Goal: Information Seeking & Learning: Learn about a topic

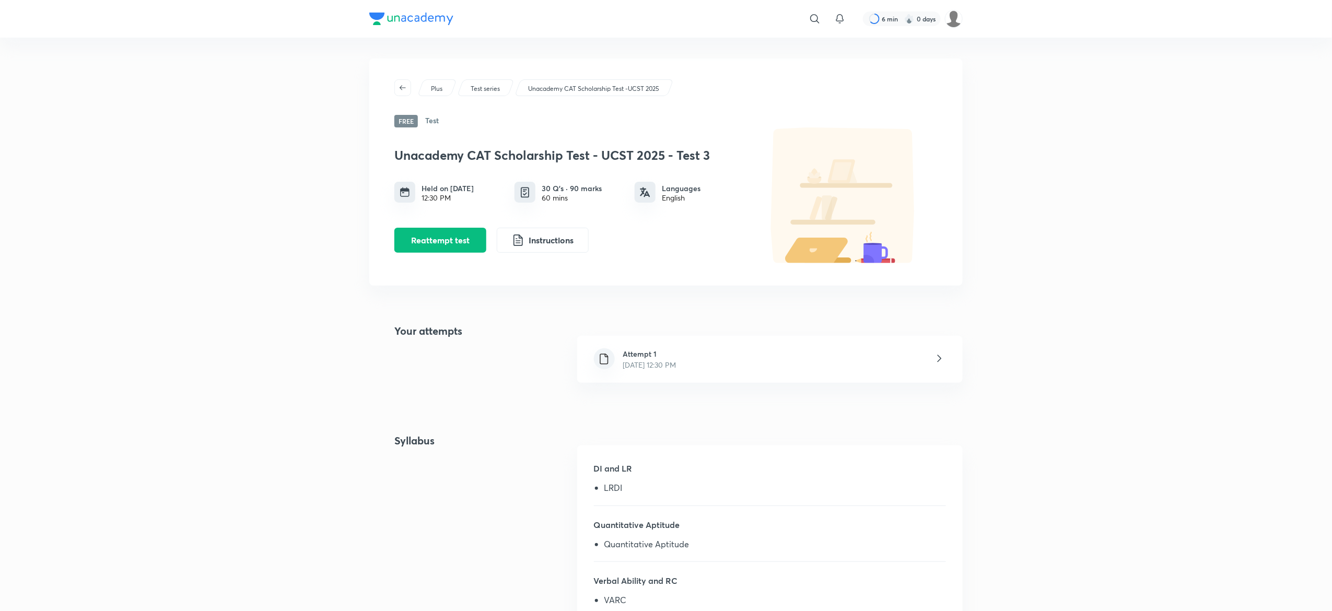
click at [550, 83] on div "Unacademy CAT Scholarship Test -UCST 2025" at bounding box center [593, 87] width 159 height 17
click at [558, 90] on p "Unacademy CAT Scholarship Test -UCST 2025" at bounding box center [593, 88] width 131 height 9
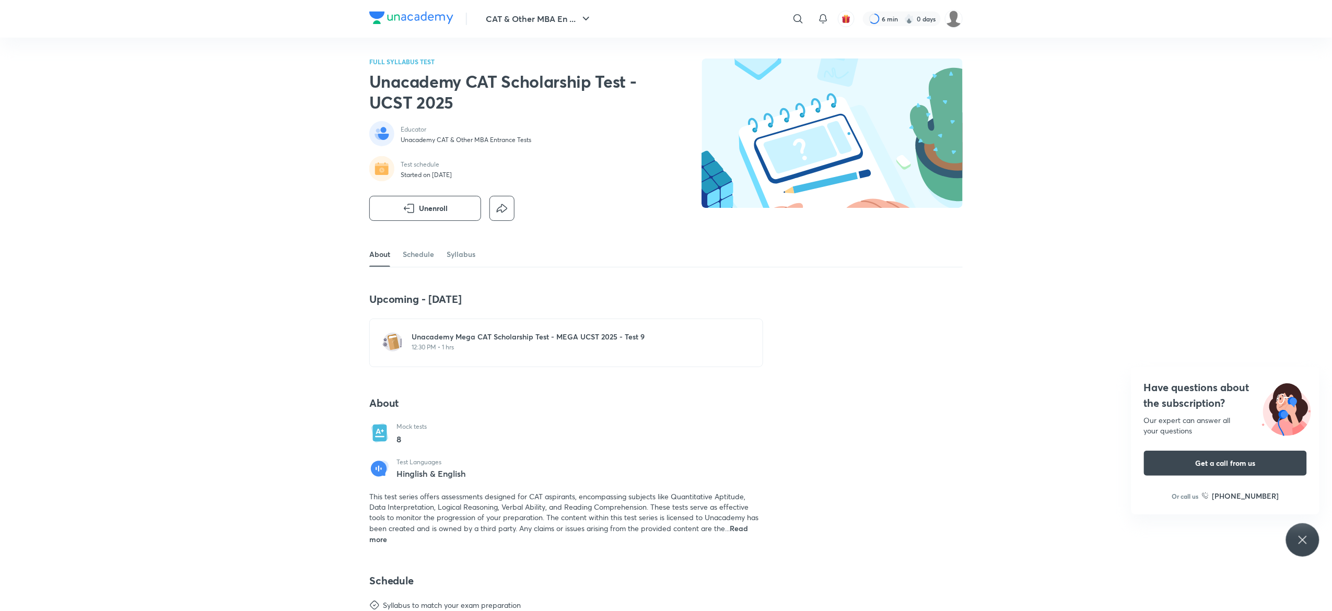
click at [280, 127] on div "CAT & Other MBA En ... ​ 6 min 0 days FULL SYLLABUS TEST Unacademy CAT Scholars…" at bounding box center [666, 596] width 1332 height 1193
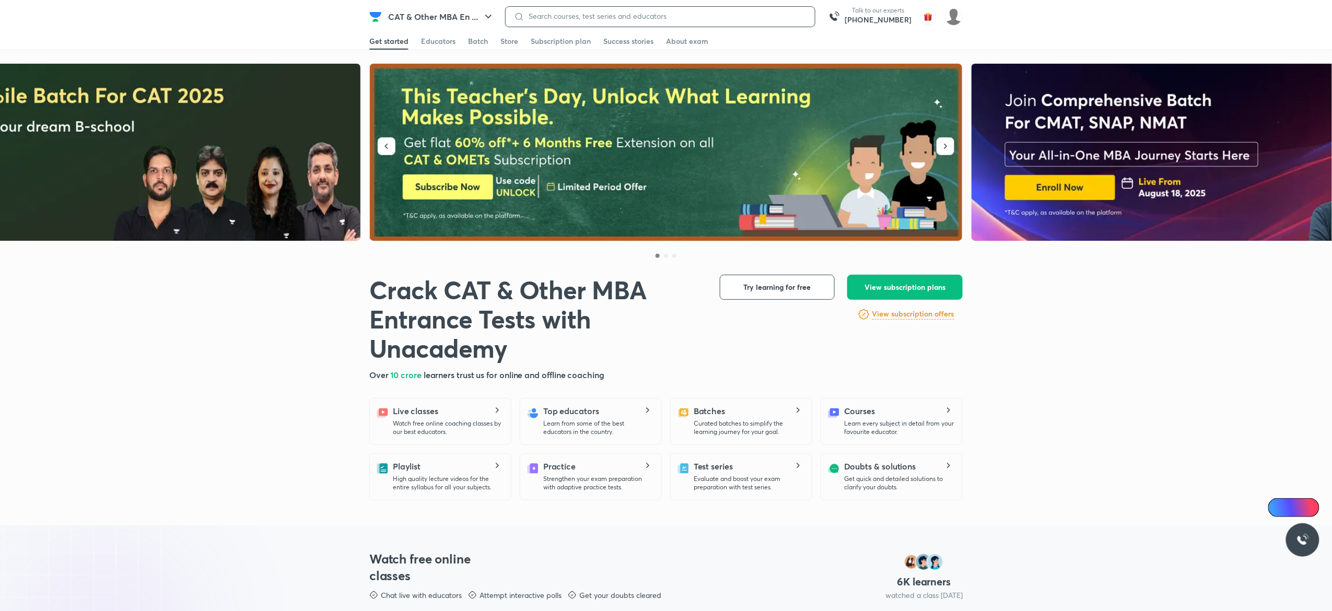
click at [561, 17] on input at bounding box center [665, 16] width 282 height 8
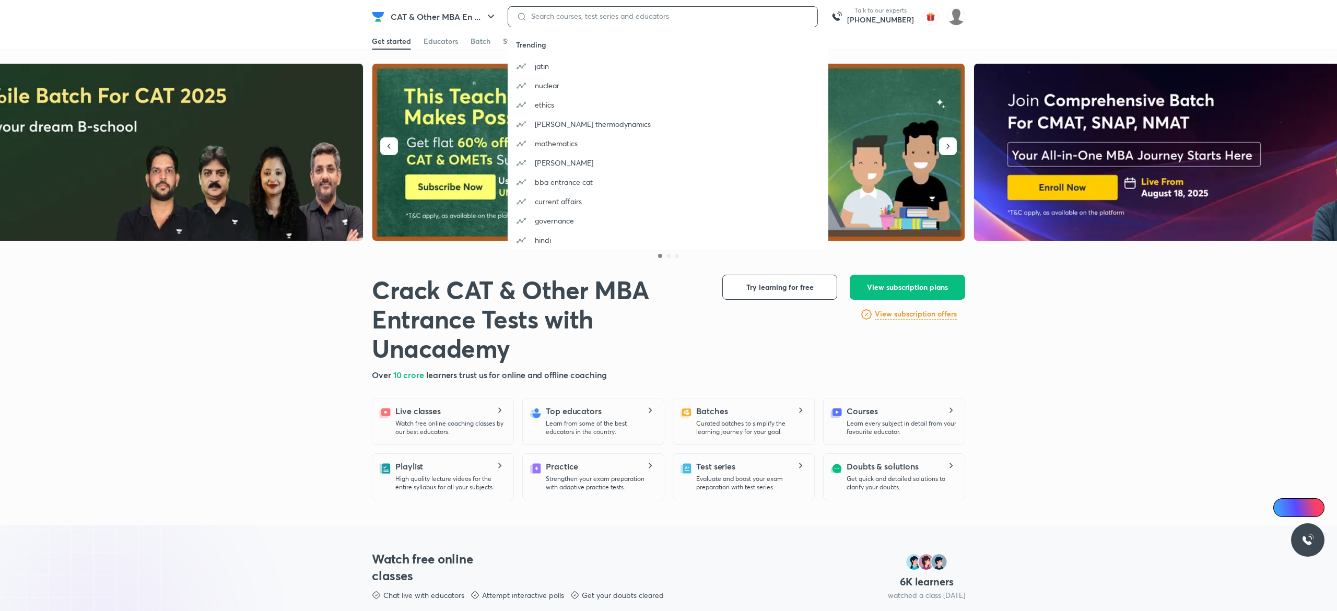
click at [579, 17] on input at bounding box center [668, 16] width 282 height 8
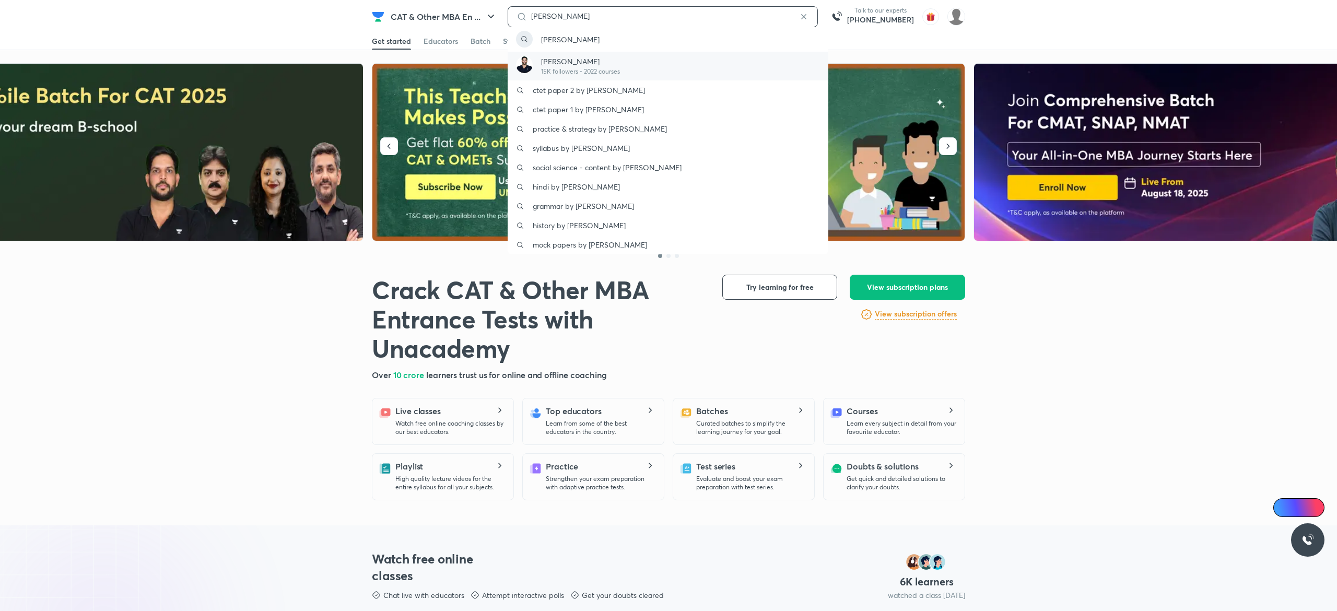
type input "ravi kumar"
click at [590, 60] on p "Ravi Kumar" at bounding box center [580, 61] width 79 height 11
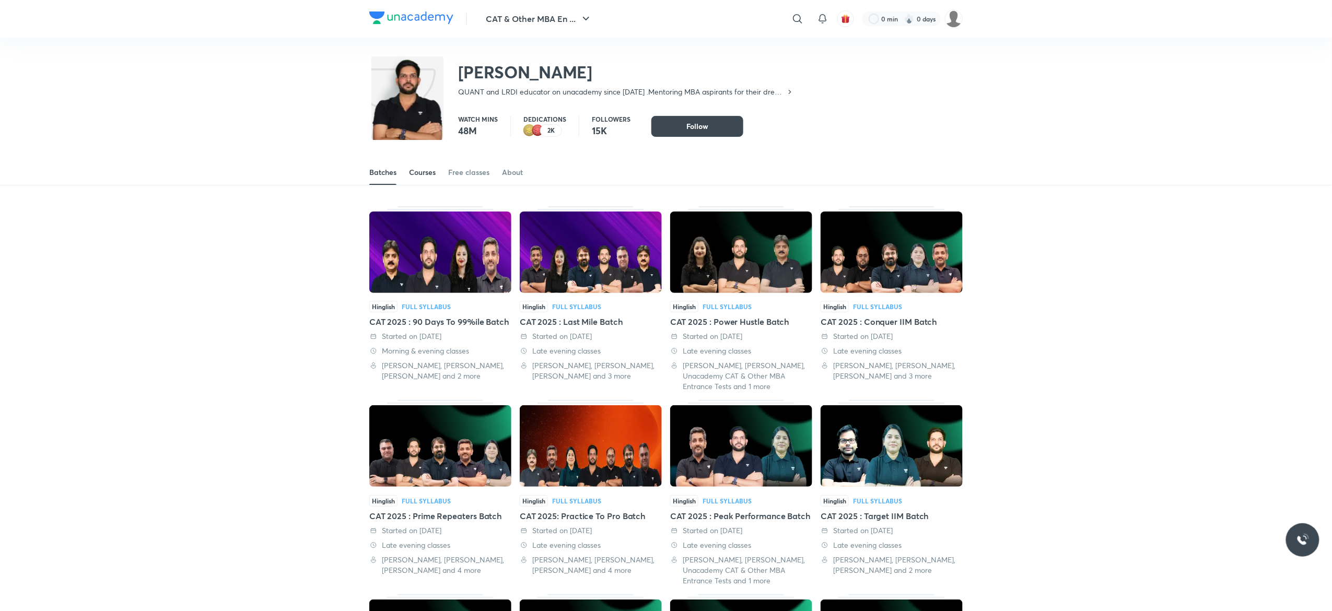
click at [423, 167] on div "Courses" at bounding box center [422, 172] width 27 height 10
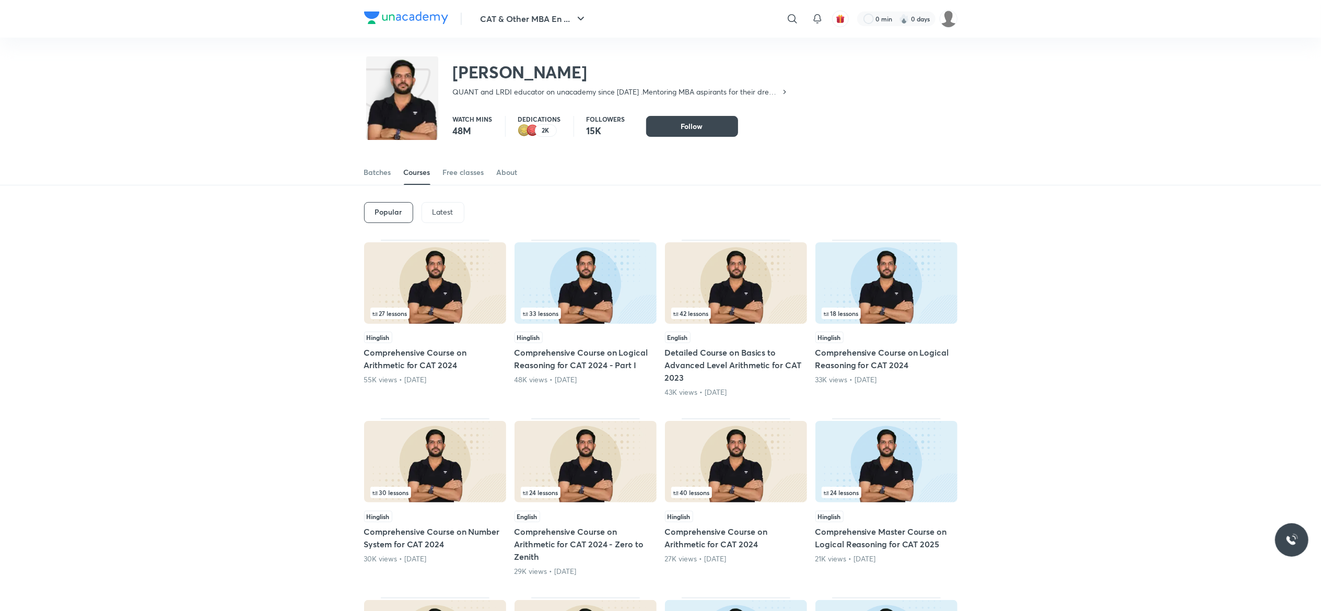
click at [465, 298] on img at bounding box center [435, 282] width 142 height 81
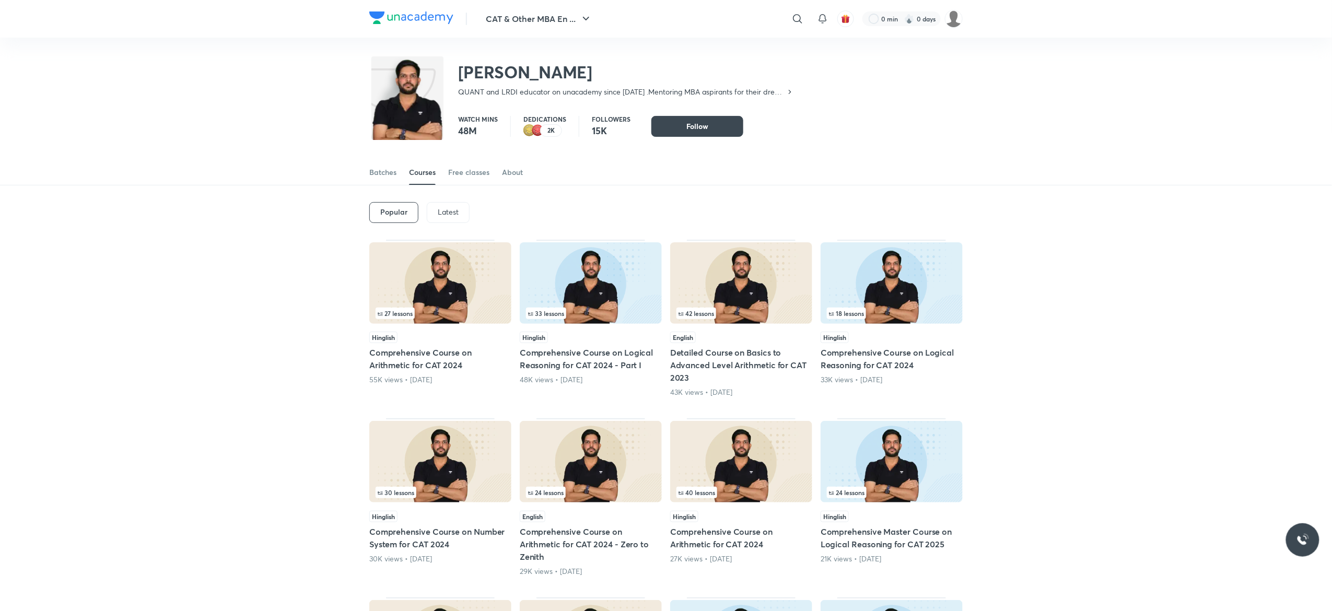
click at [454, 214] on p "Latest" at bounding box center [448, 212] width 21 height 8
click at [454, 214] on h6 "Latest" at bounding box center [447, 212] width 21 height 8
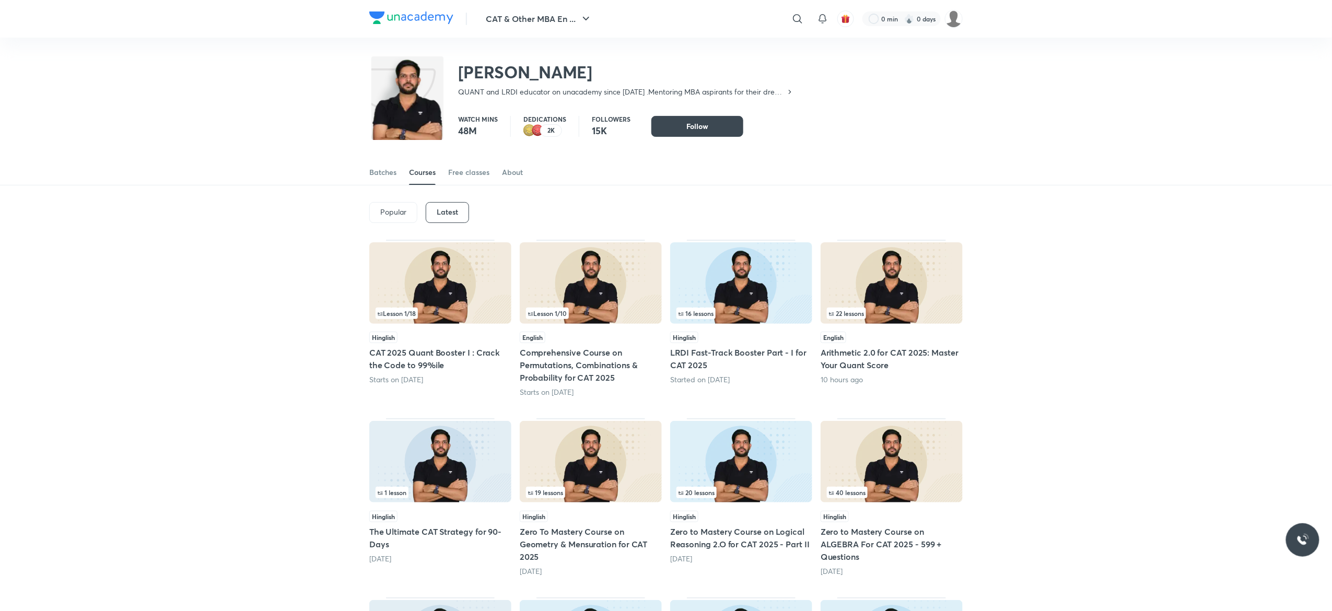
click at [431, 296] on img at bounding box center [440, 282] width 142 height 81
click at [574, 283] on img at bounding box center [591, 282] width 142 height 81
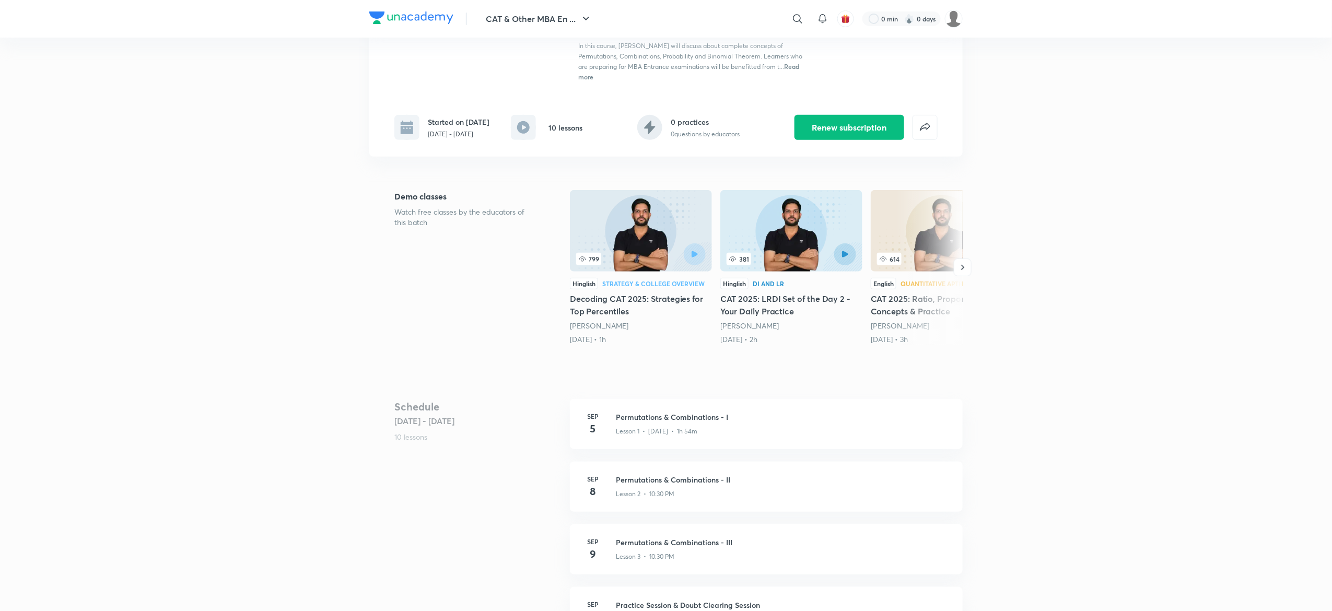
scroll to position [258, 0]
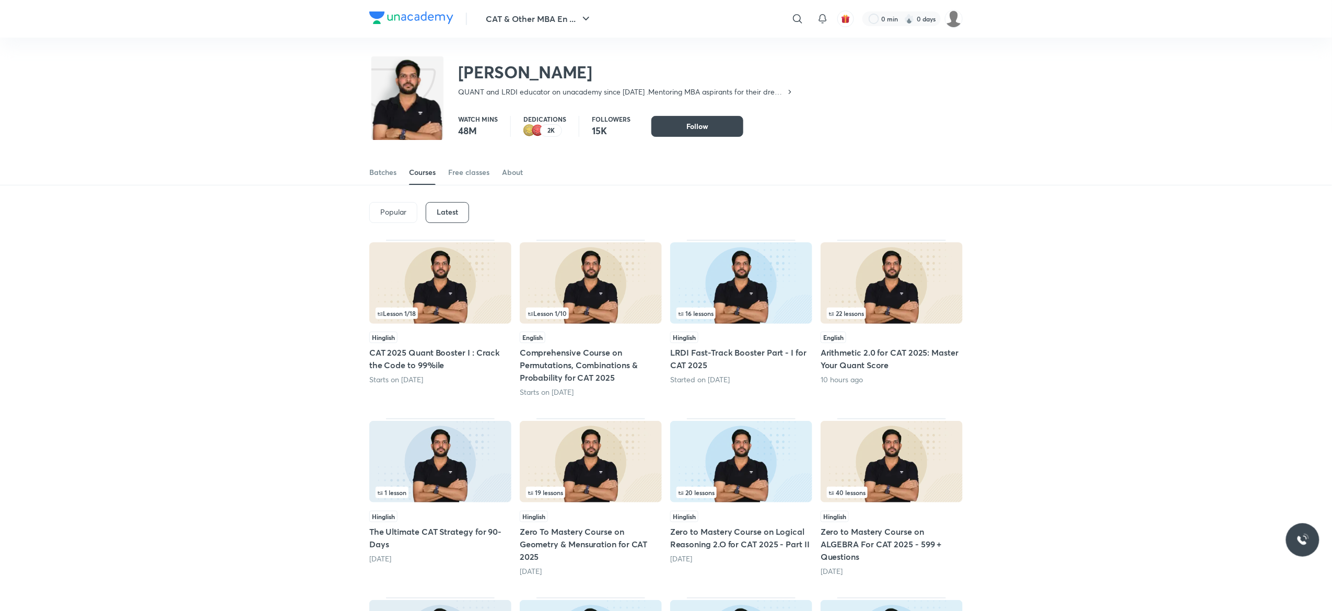
click at [763, 296] on img at bounding box center [741, 282] width 142 height 81
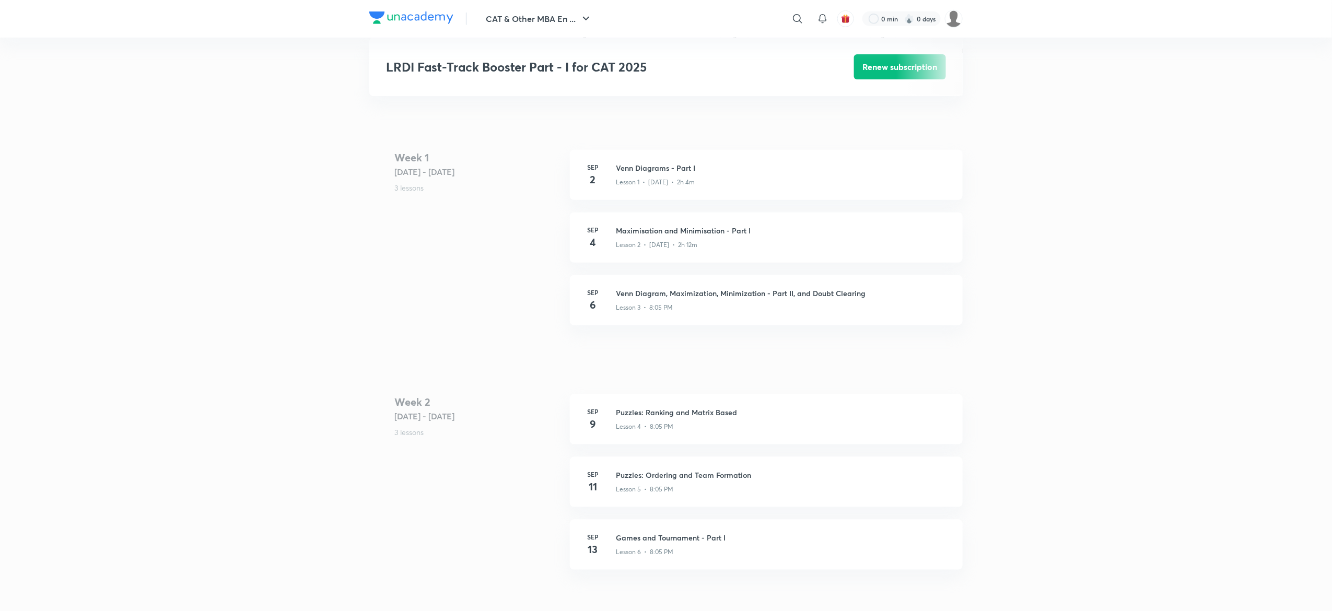
scroll to position [396, 0]
click at [744, 296] on h3 "Venn Diagram, Maximization, Minimization - Part II, and Doubt Clearing" at bounding box center [783, 295] width 334 height 11
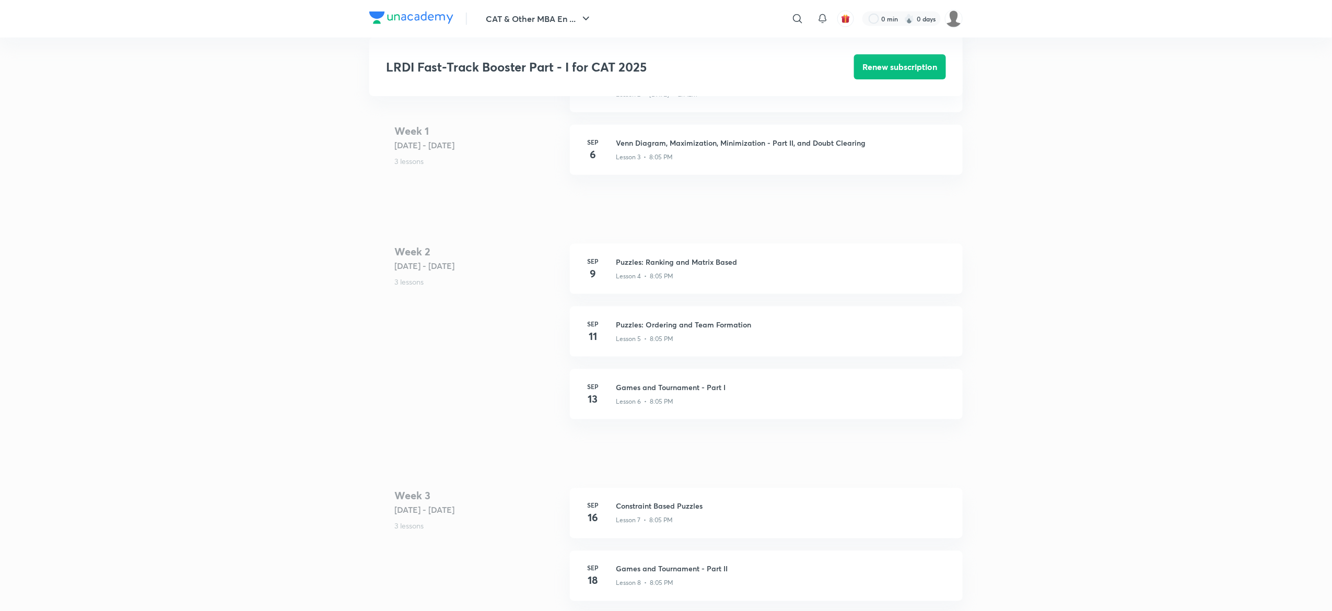
scroll to position [393, 0]
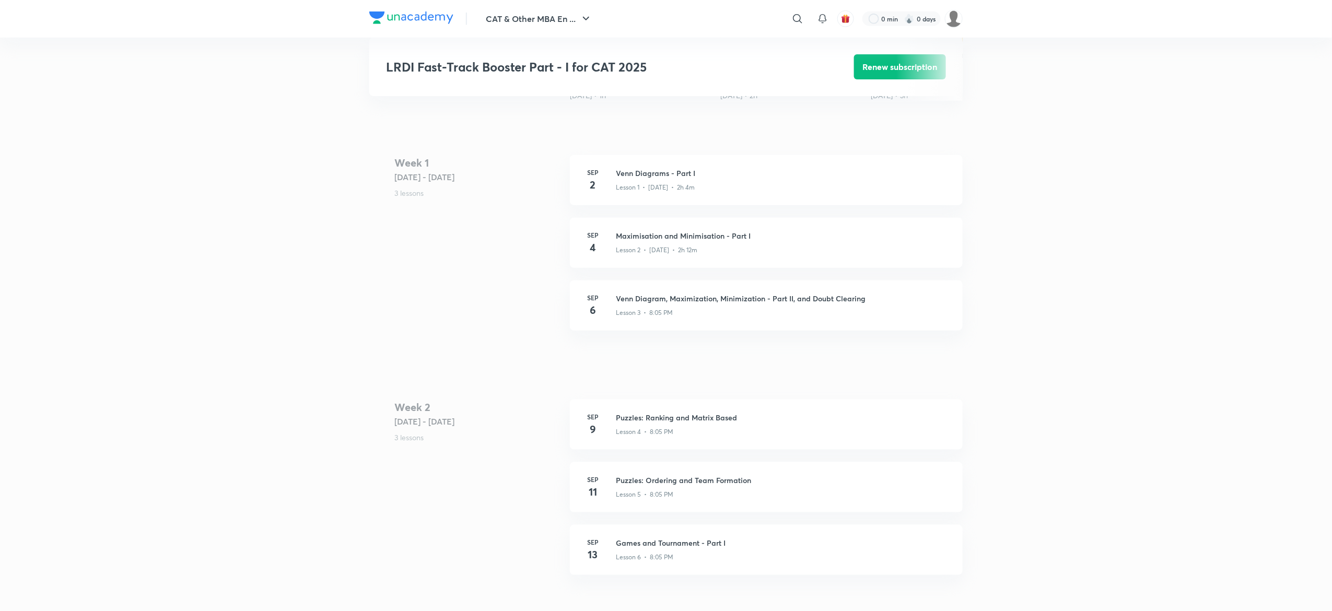
click at [283, 267] on div "CAT & Other MBA En ... ​ 0 min 0 days LRDI Fast-Track Booster Part - I for CAT …" at bounding box center [666, 558] width 1332 height 1902
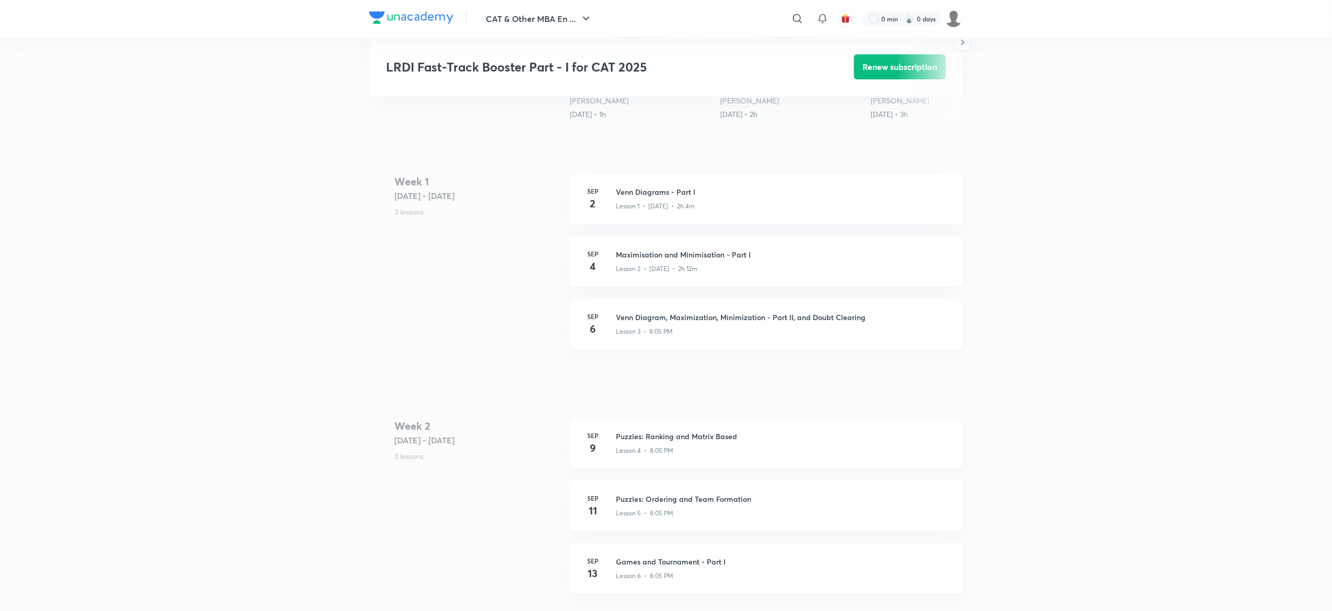
scroll to position [373, 0]
click at [550, 331] on div "Week 1 Sep 1 - 7 3 lessons Sep 2 Venn Diagrams - Part I Lesson 1 • Sep 2 • 2h 4…" at bounding box center [665, 269] width 593 height 188
click at [518, 223] on 1 "Week 1 Sep 1 - 7 3 lessons" at bounding box center [477, 206] width 167 height 63
click at [528, 168] on div "LRDI Fast-Track Booster Part - I for CAT 2025 Renew subscription CAT & Other MB…" at bounding box center [665, 423] width 593 height 1475
